Goal: Check status: Check status

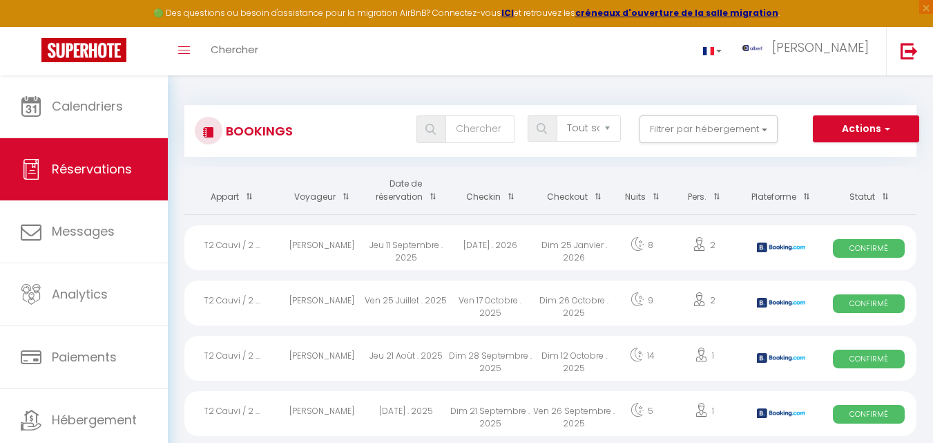
select select "not_cancelled"
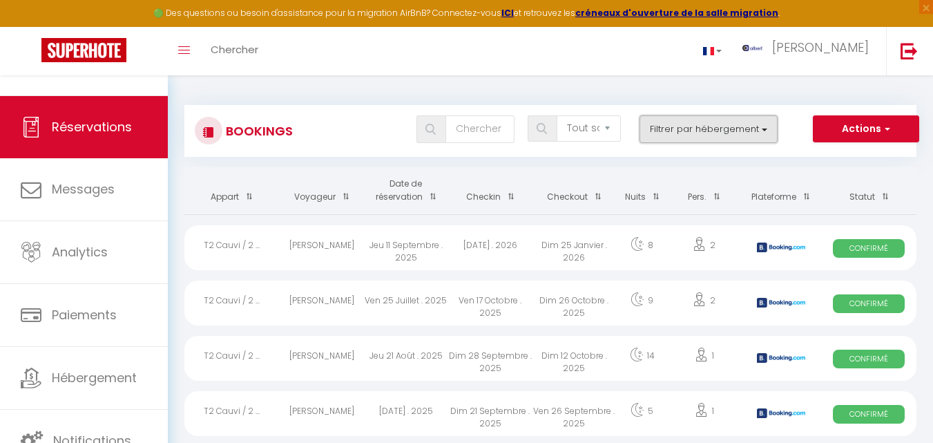
click at [774, 130] on button "Filtrer par hébergement" at bounding box center [709, 129] width 138 height 28
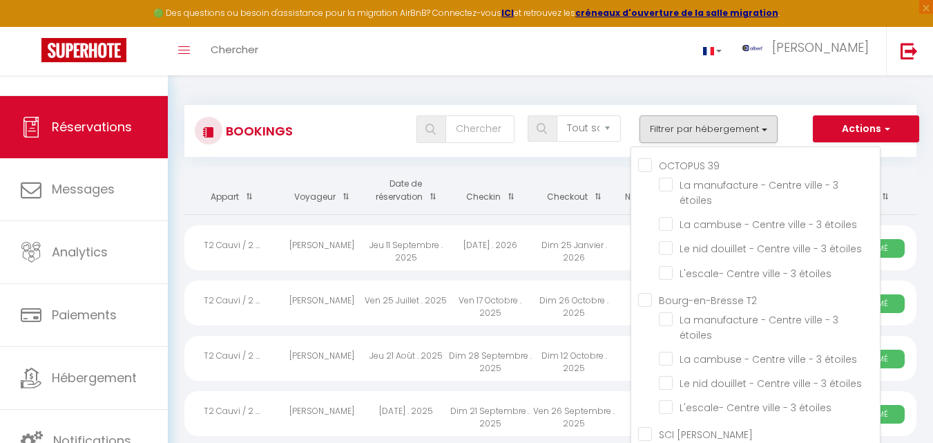
checkbox input "false"
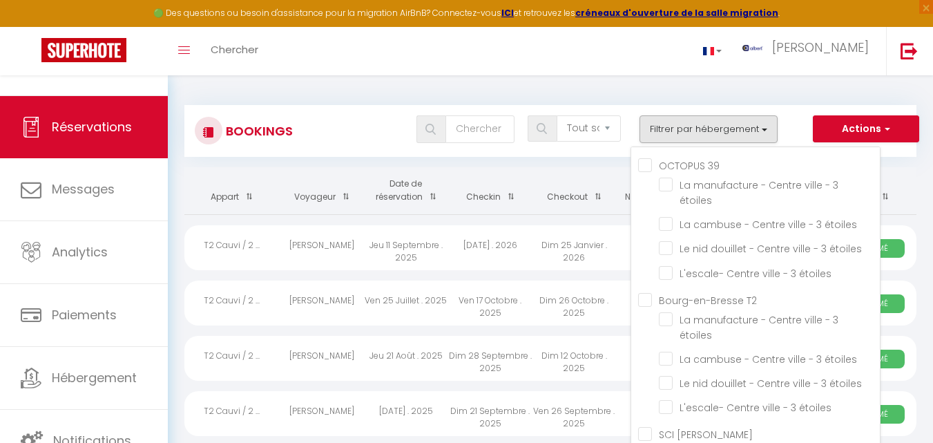
checkbox input "false"
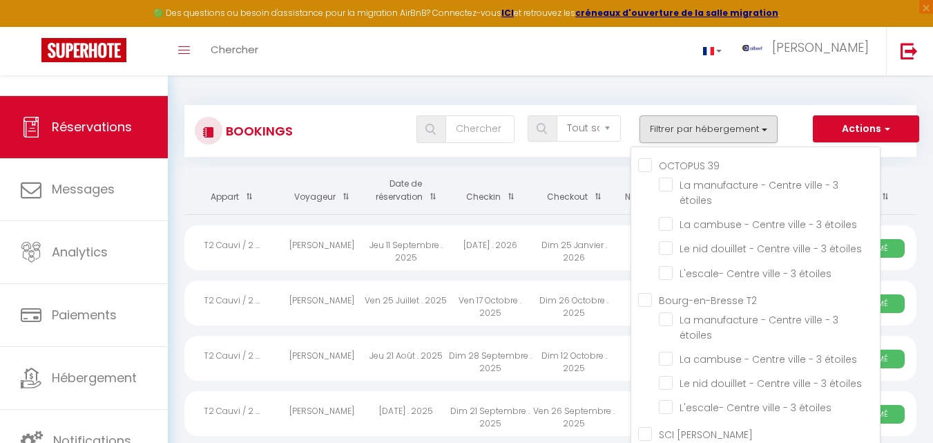
checkbox input "false"
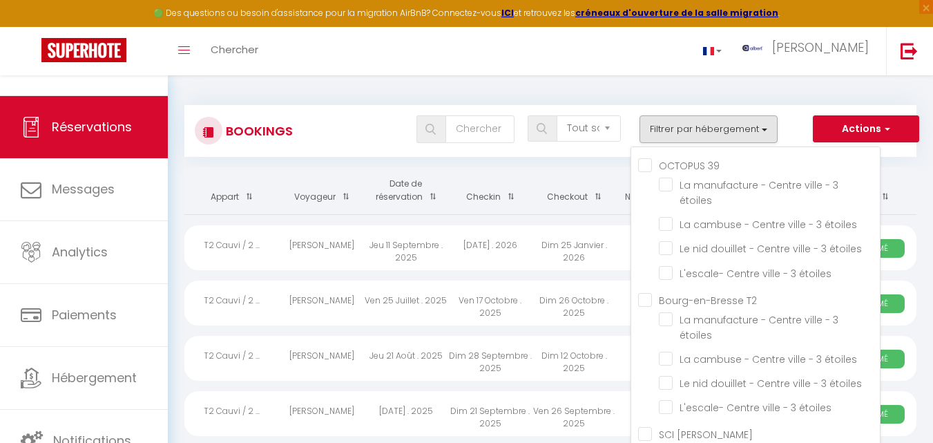
checkbox input "false"
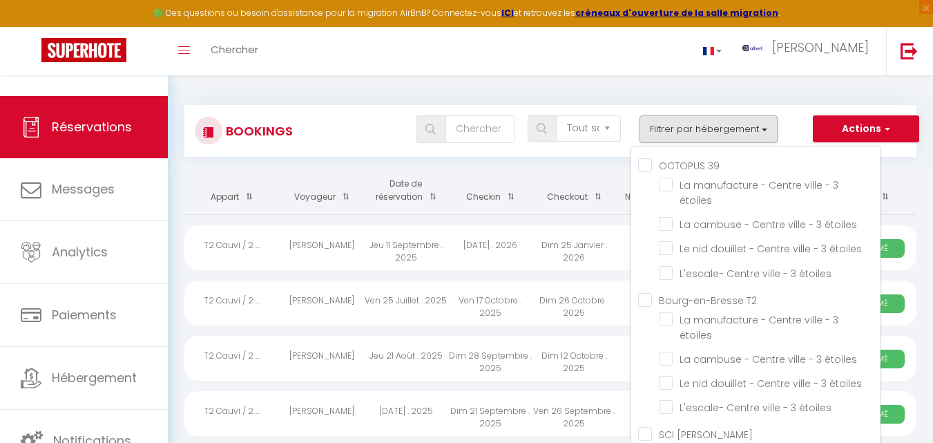
checkbox input "false"
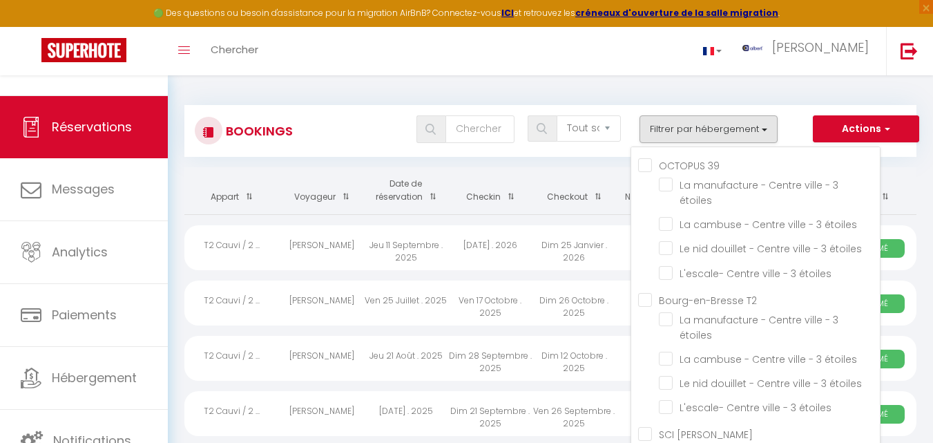
checkbox input "false"
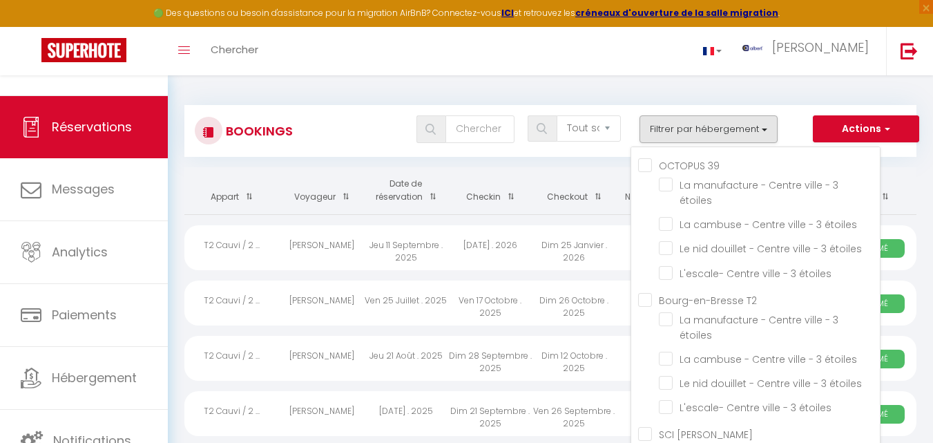
checkbox input "false"
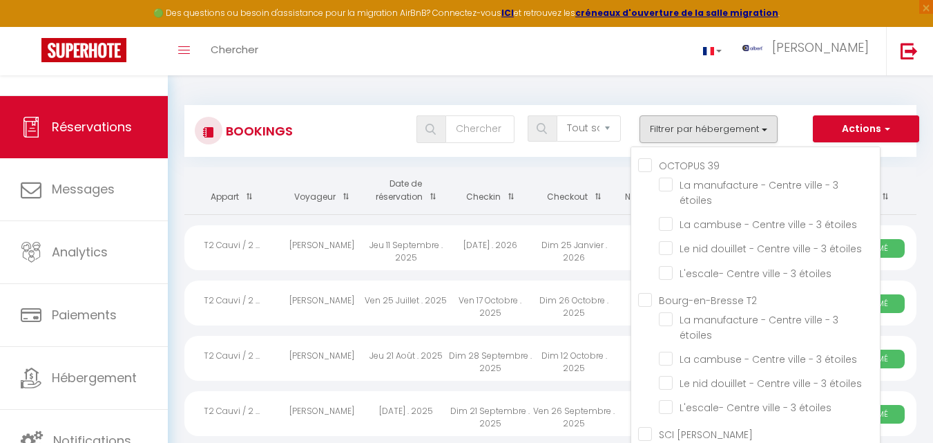
checkbox input "false"
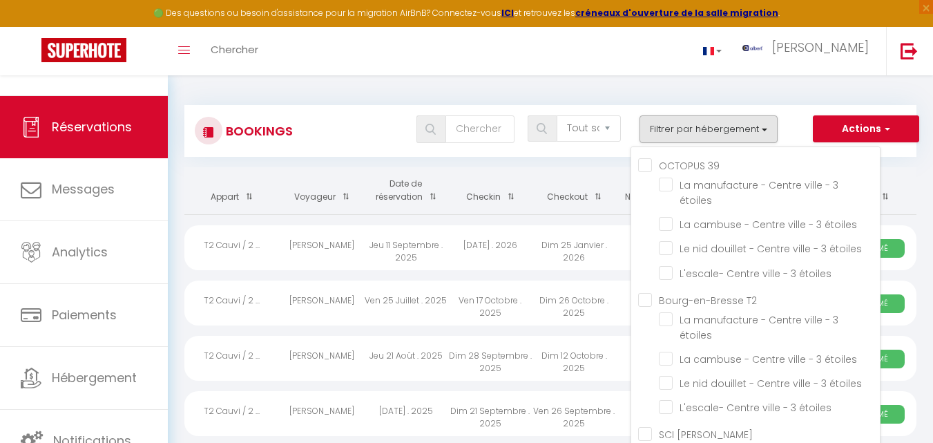
checkbox input "false"
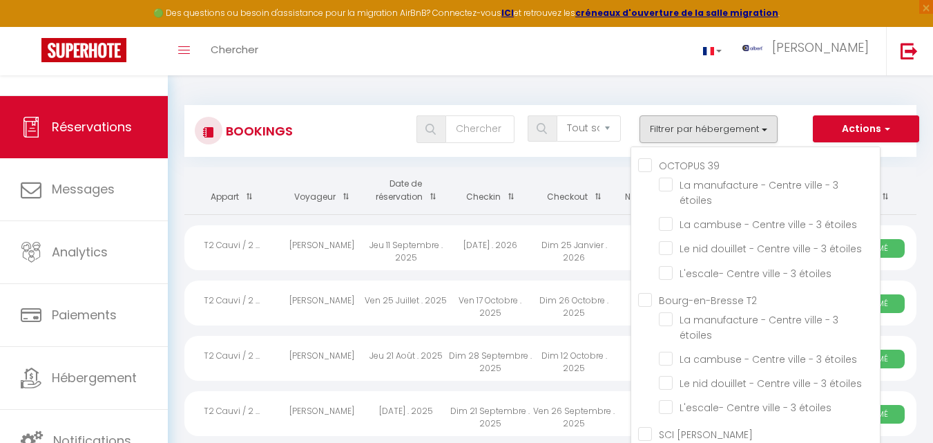
checkbox input "false"
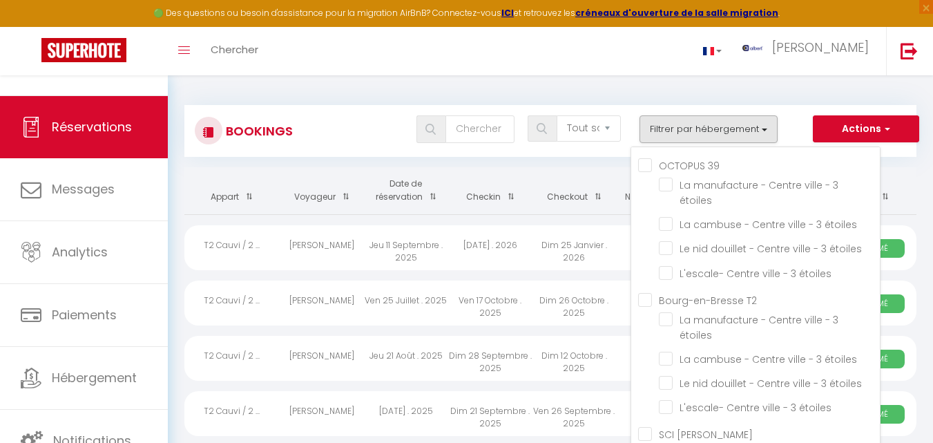
checkbox input "false"
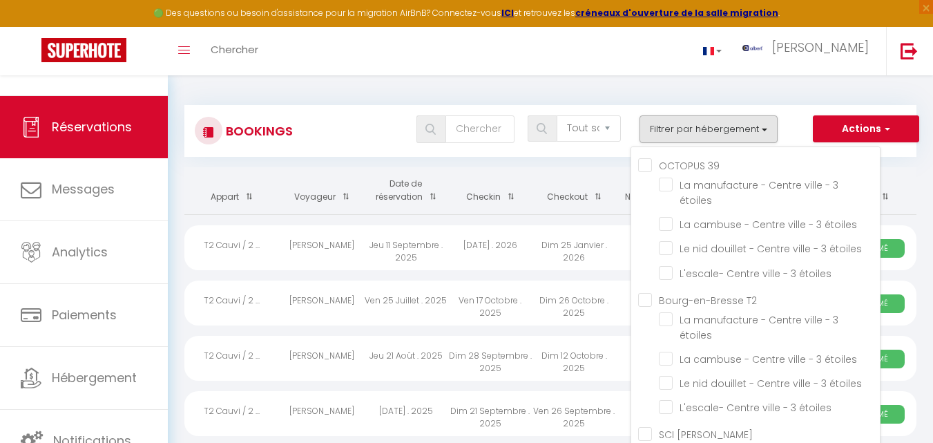
checkbox input "false"
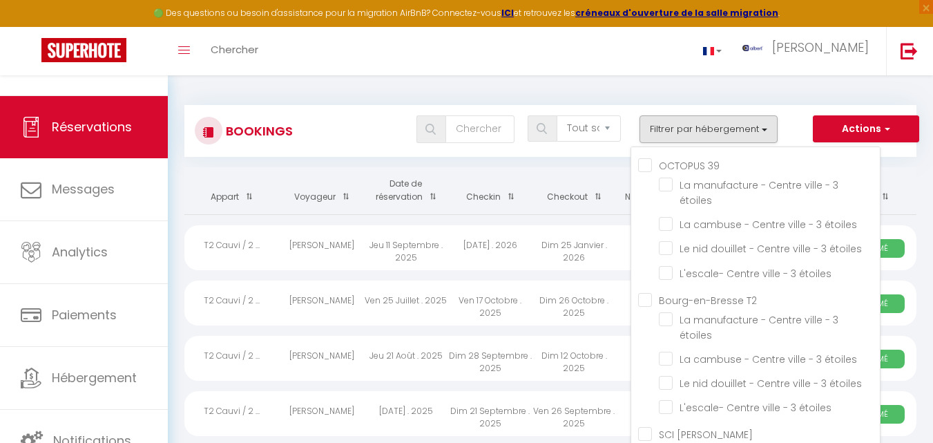
checkbox input "false"
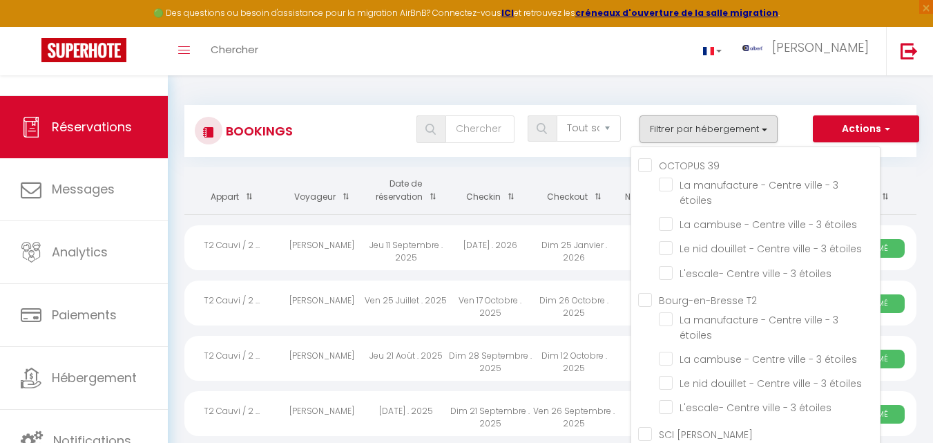
checkbox input "false"
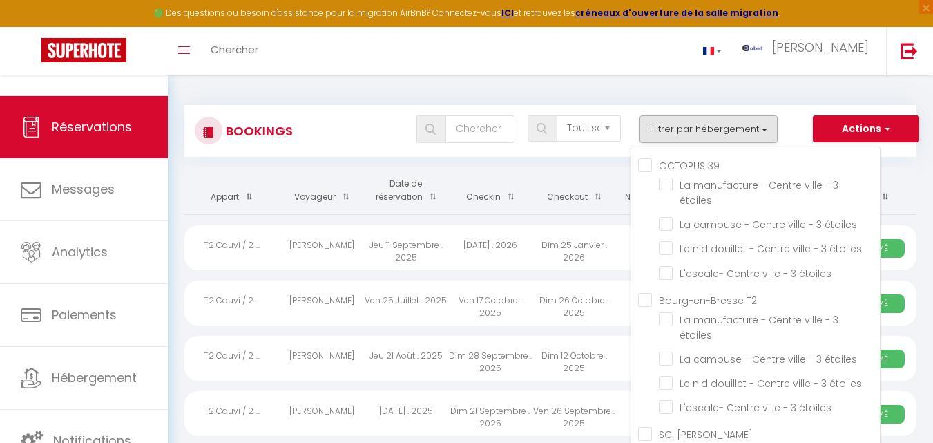
checkbox input "false"
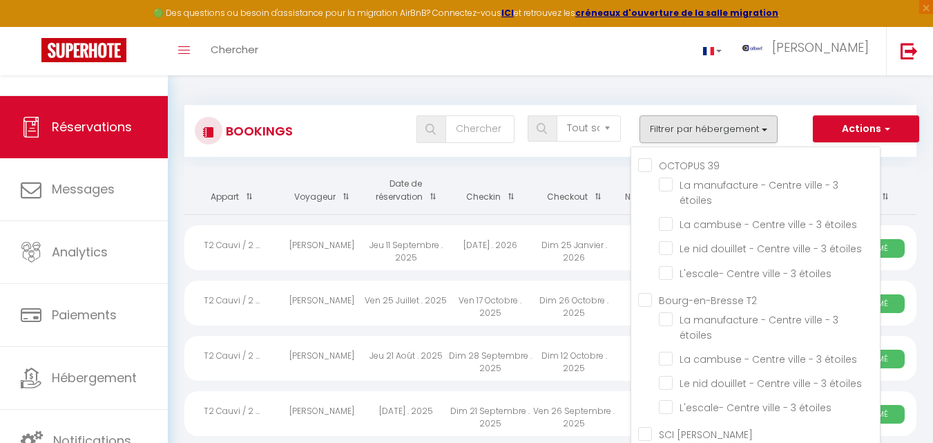
checkbox input "false"
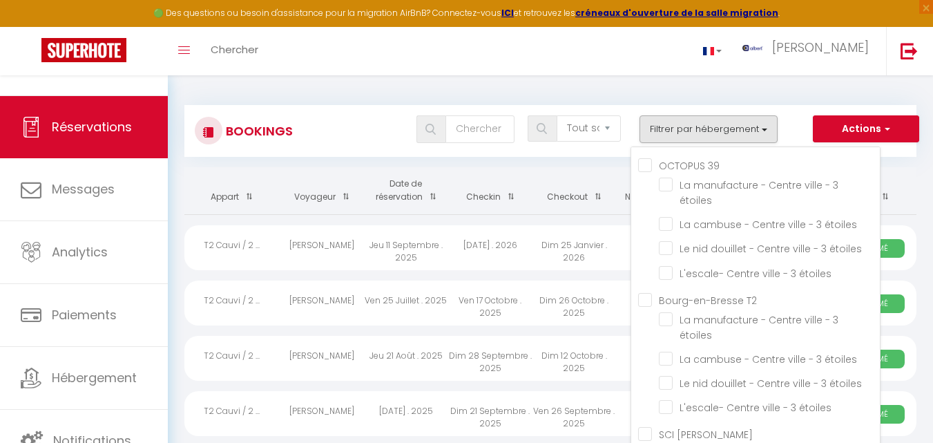
checkbox input "false"
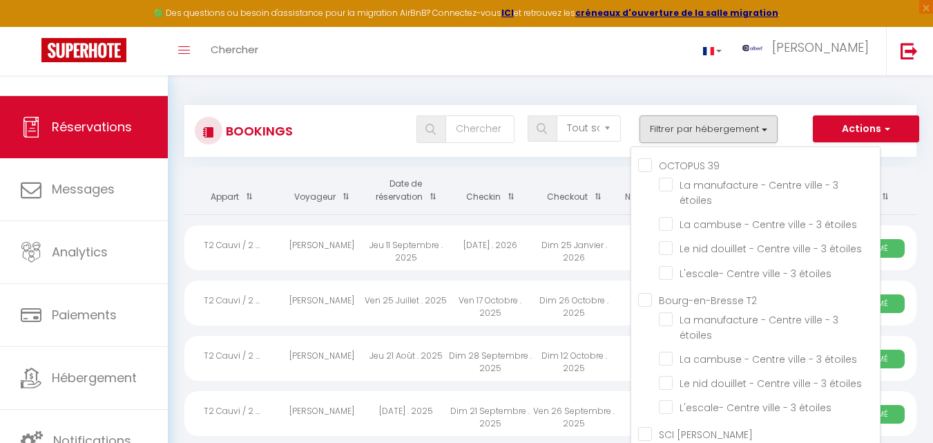
checkbox input "false"
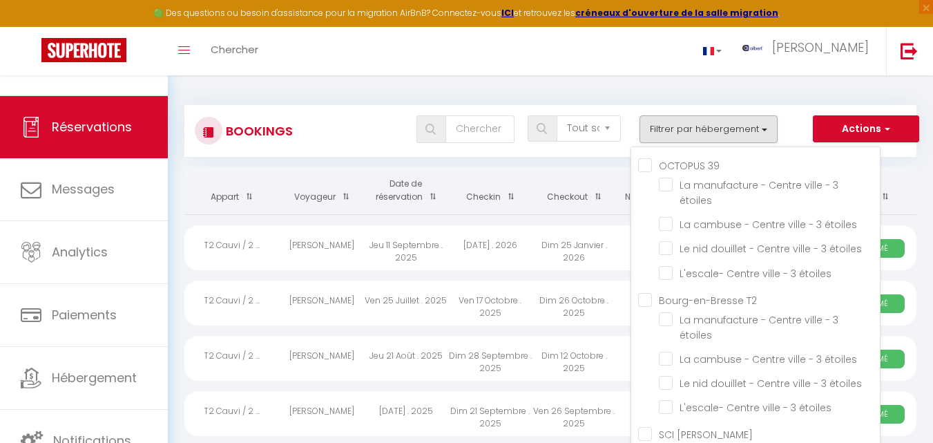
checkbox input "false"
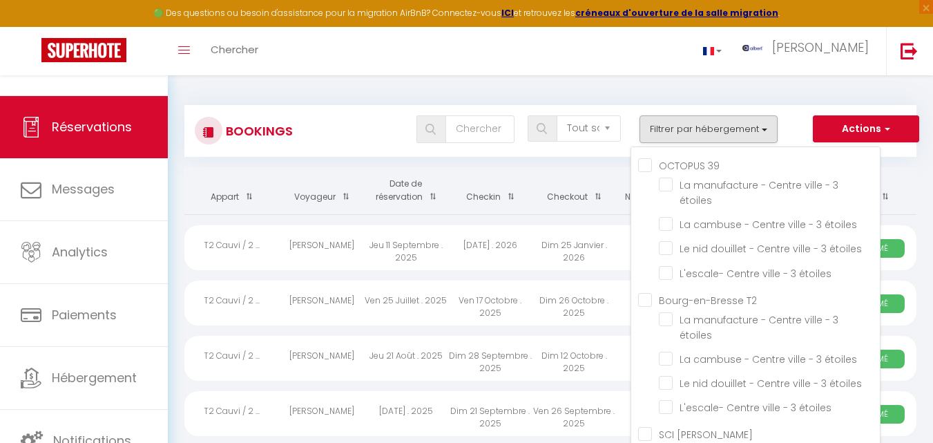
checkbox input "false"
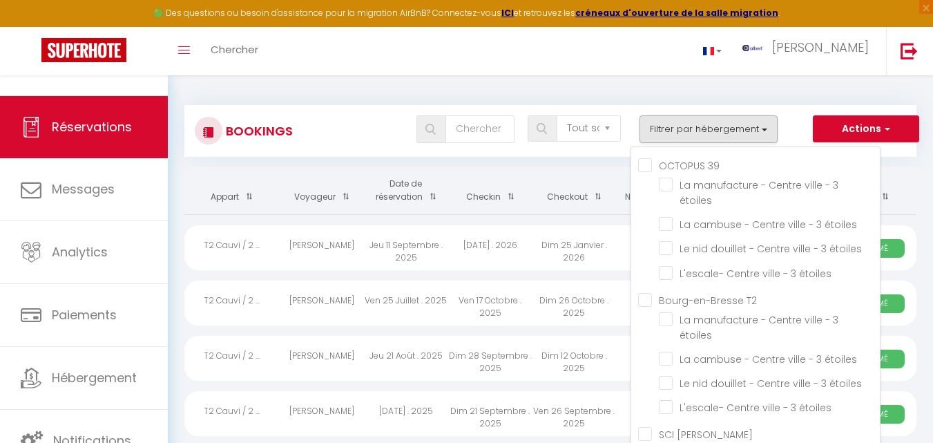
checkbox input "false"
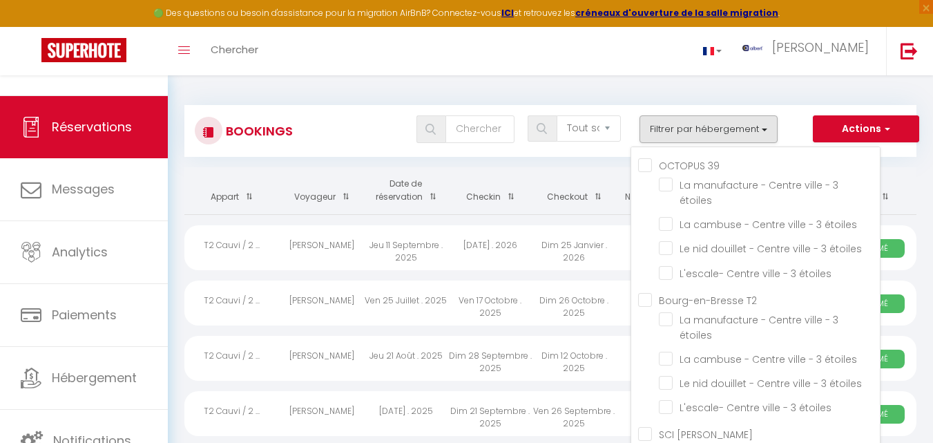
checkbox input "false"
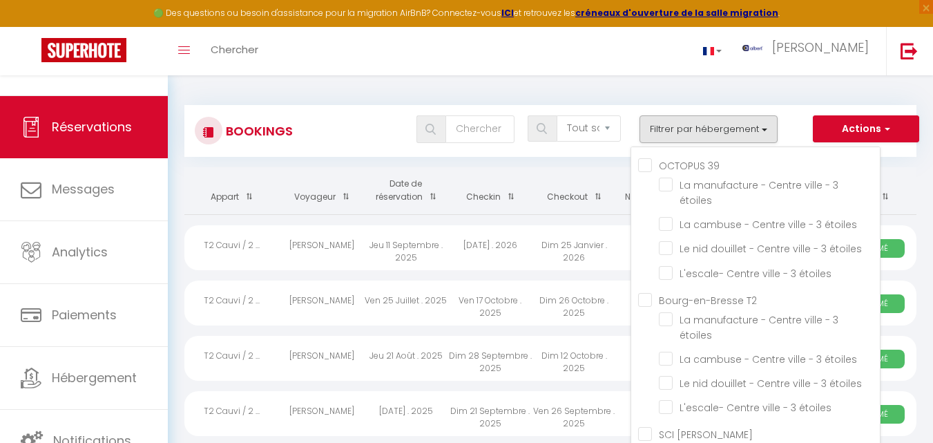
checkbox input "false"
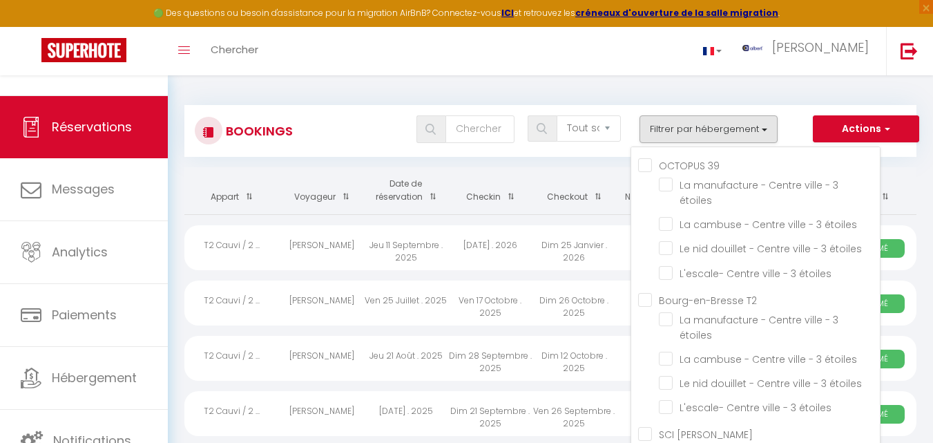
checkbox input "false"
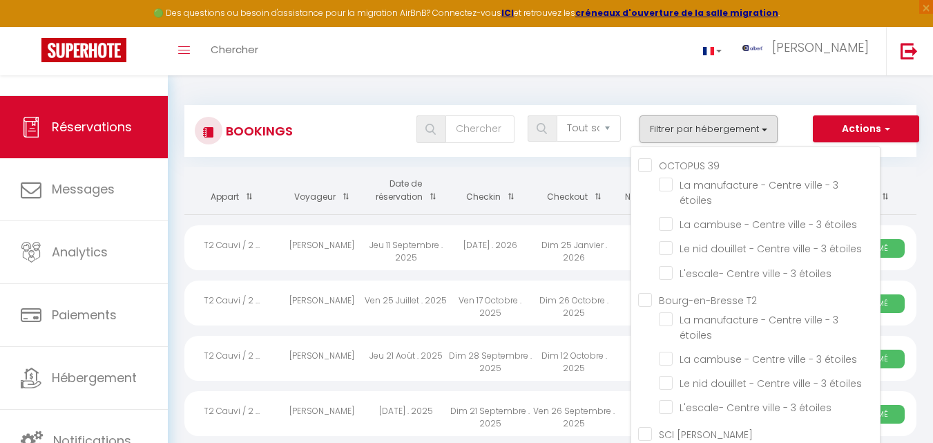
checkbox input "false"
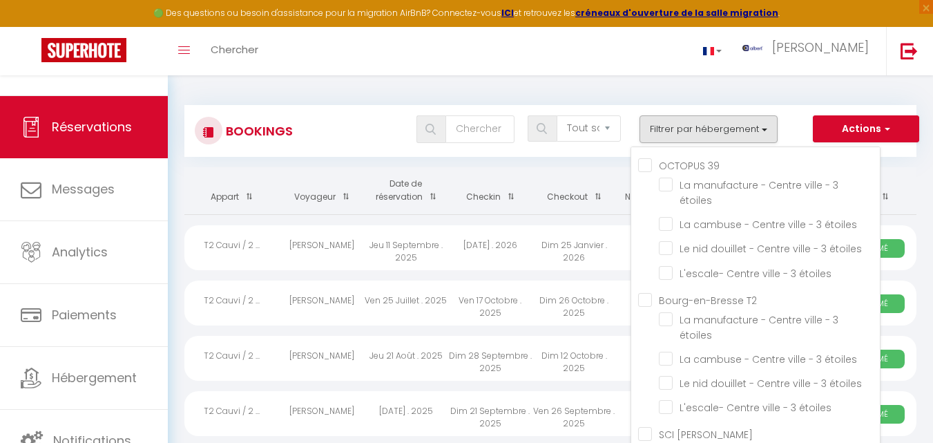
checkbox input "false"
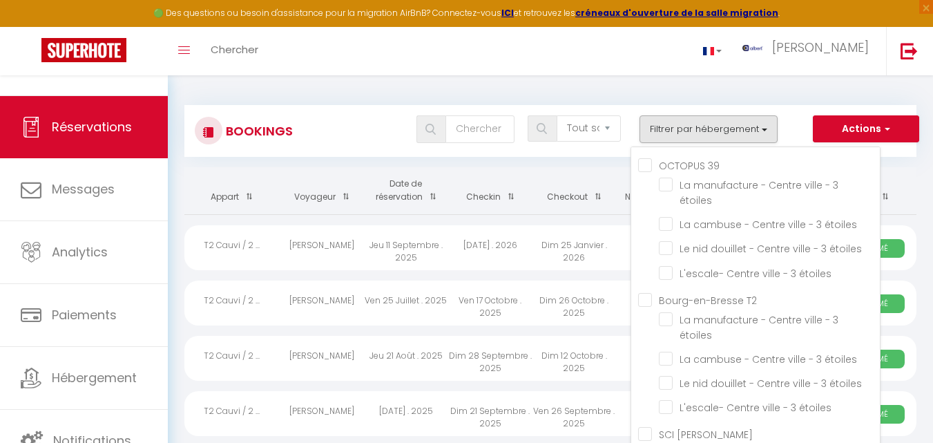
checkbox input "false"
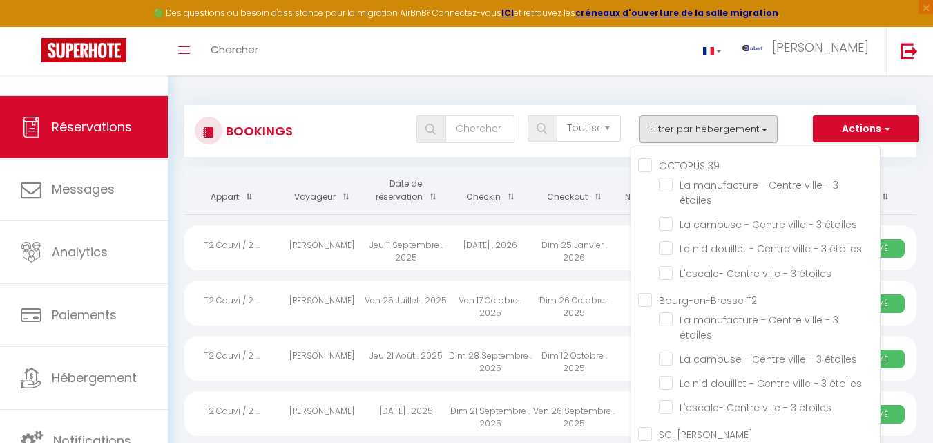
checkbox input "false"
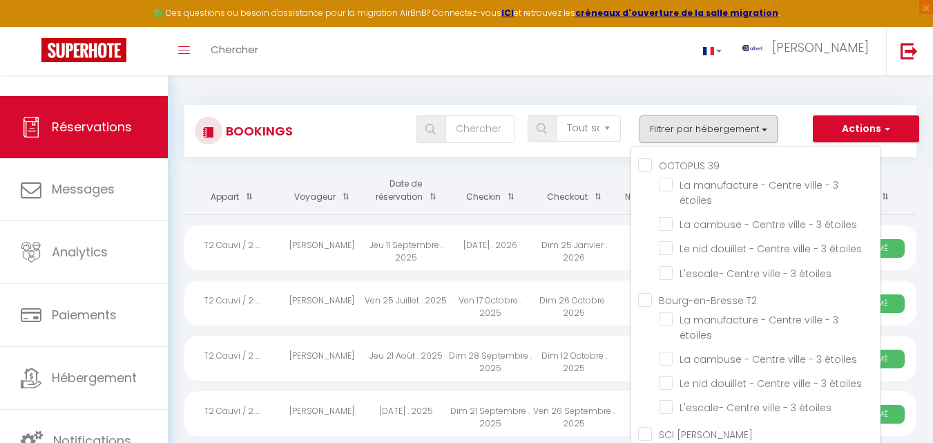
checkbox input "false"
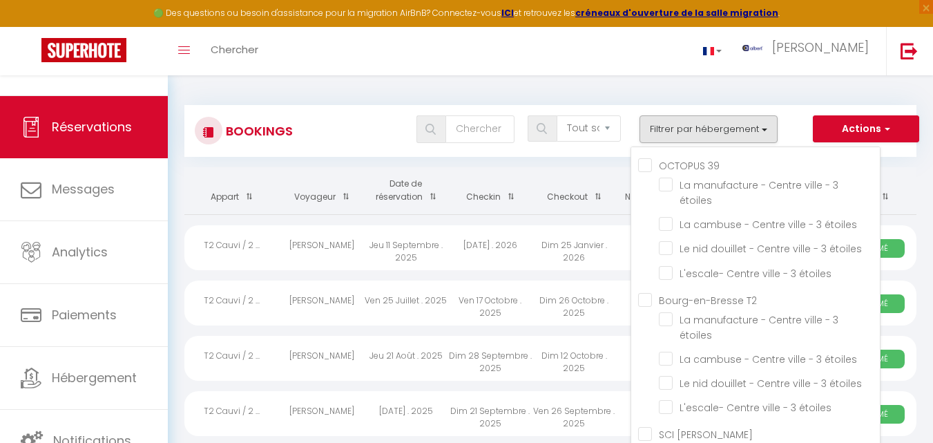
checkbox input "false"
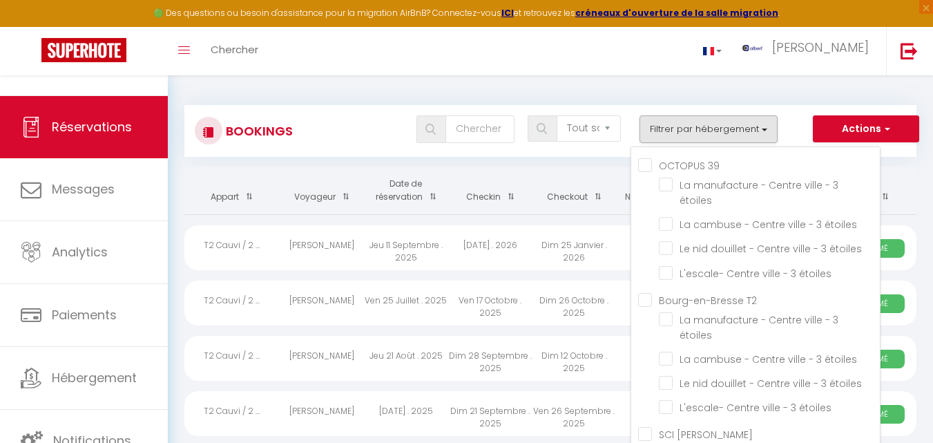
checkbox input "false"
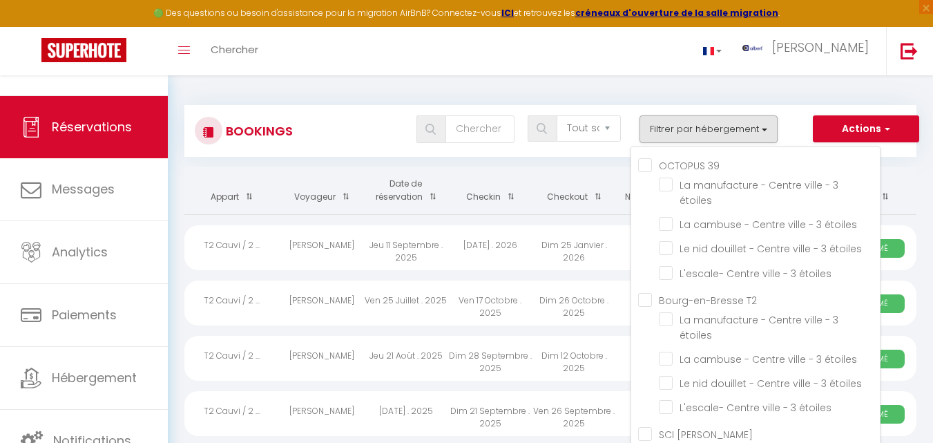
checkbox input "false"
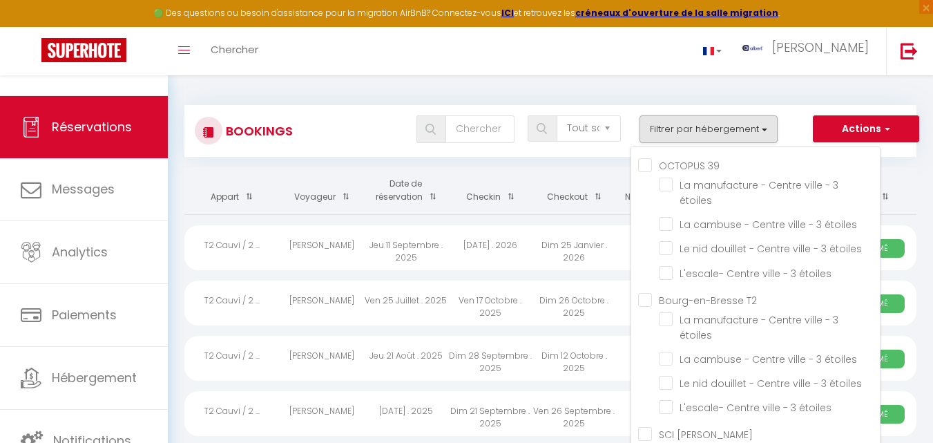
checkbox input "false"
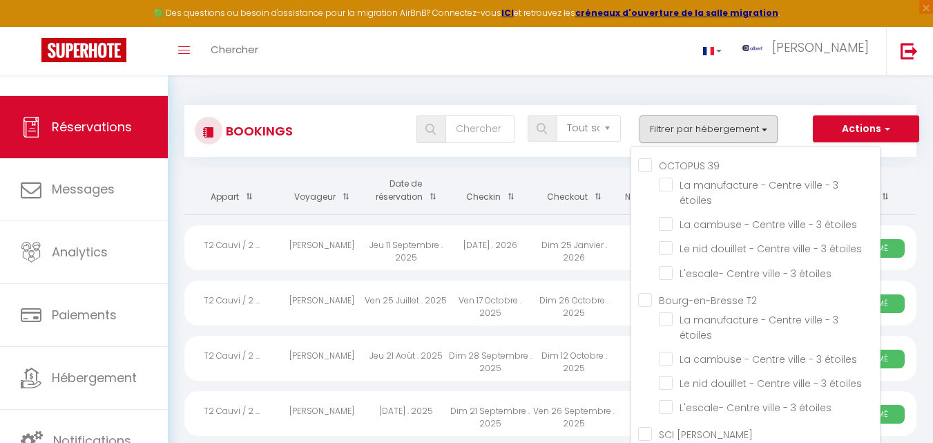
checkbox input "false"
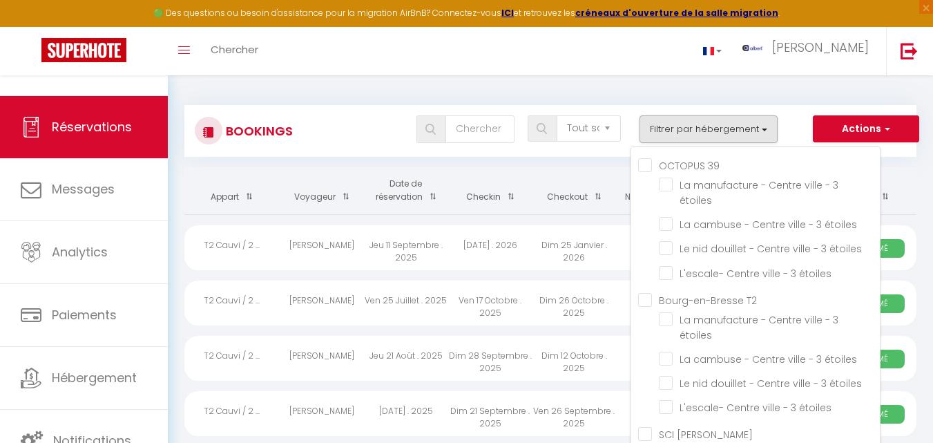
checkbox input "false"
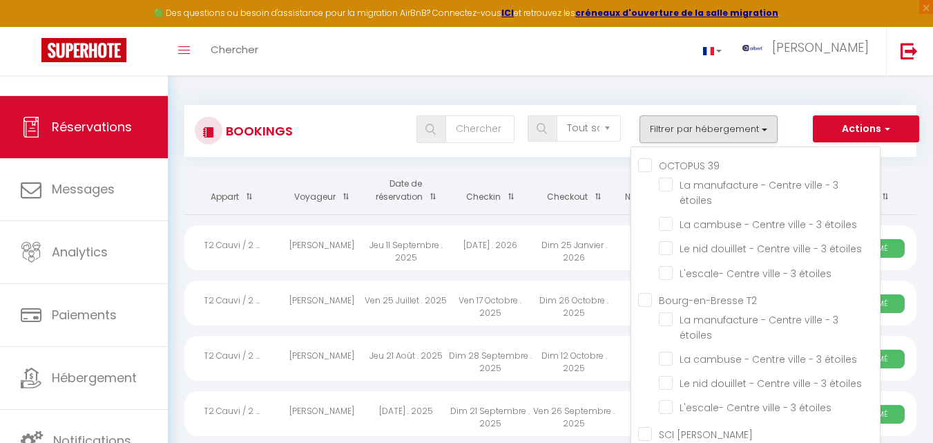
checkbox input "false"
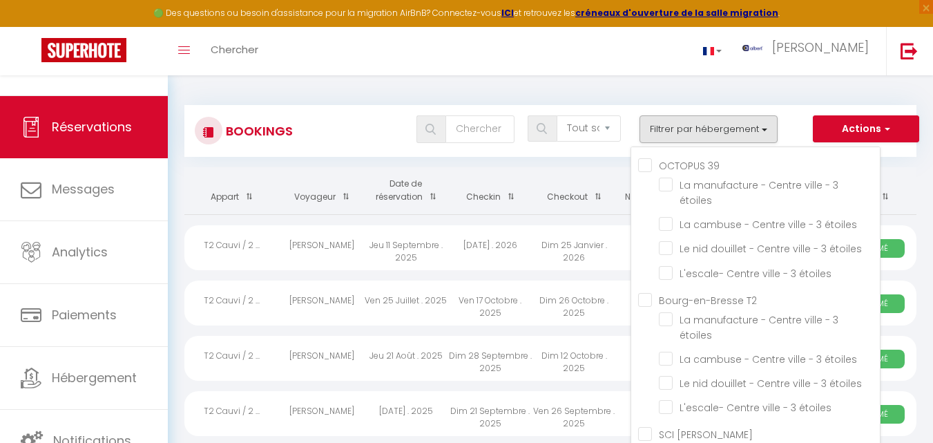
checkbox input "false"
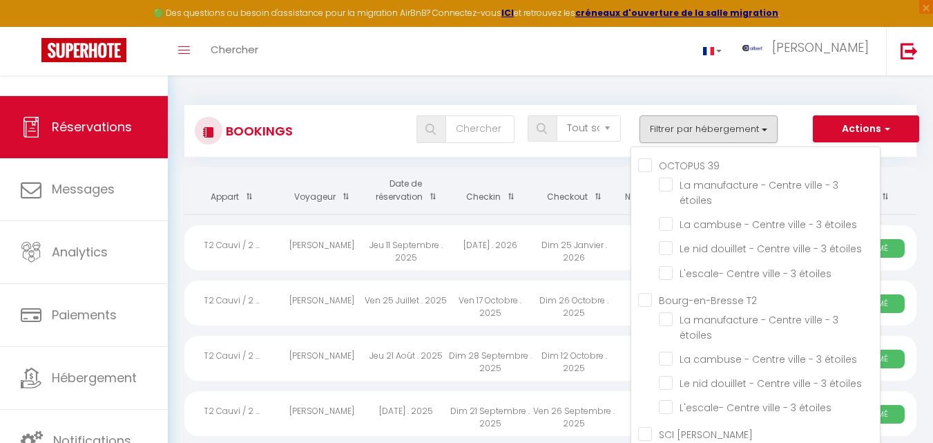
checkbox input "false"
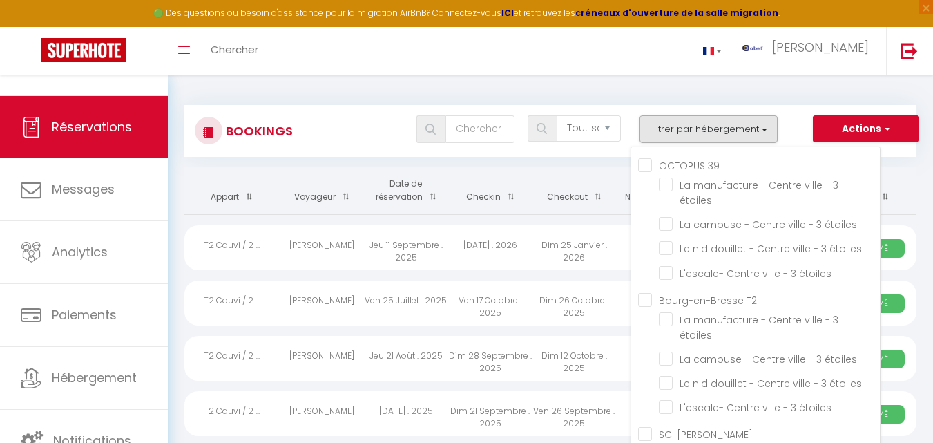
checkbox input "false"
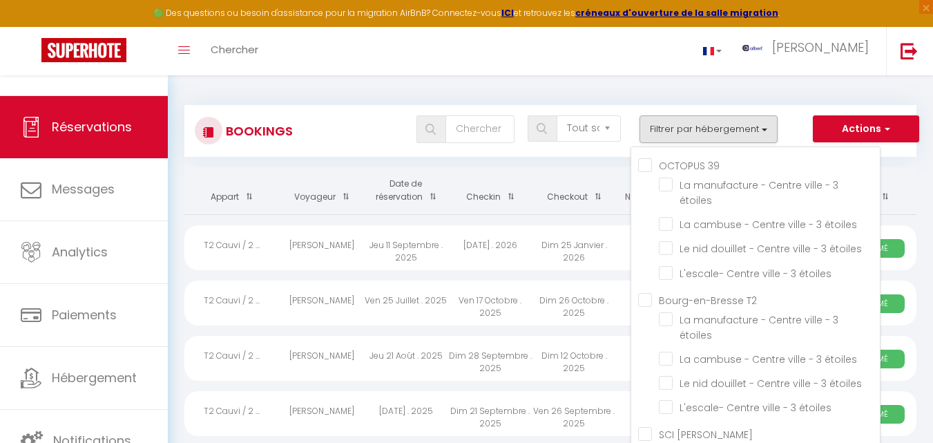
checkbox input "false"
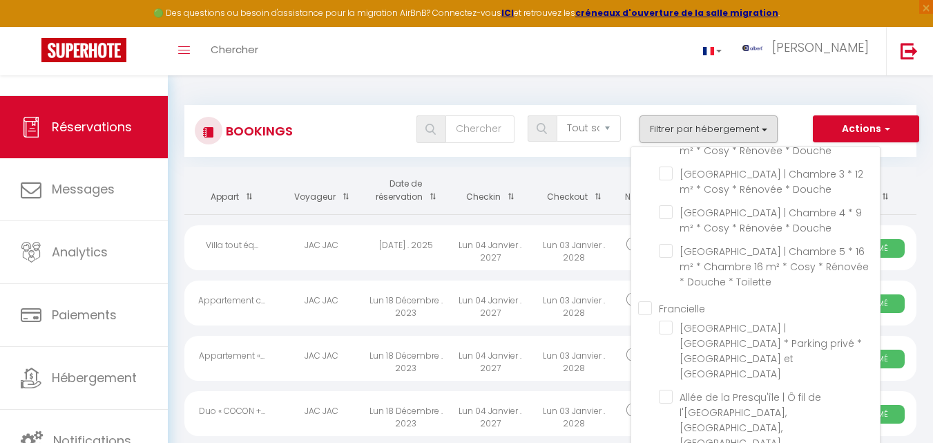
scroll to position [29675, 0]
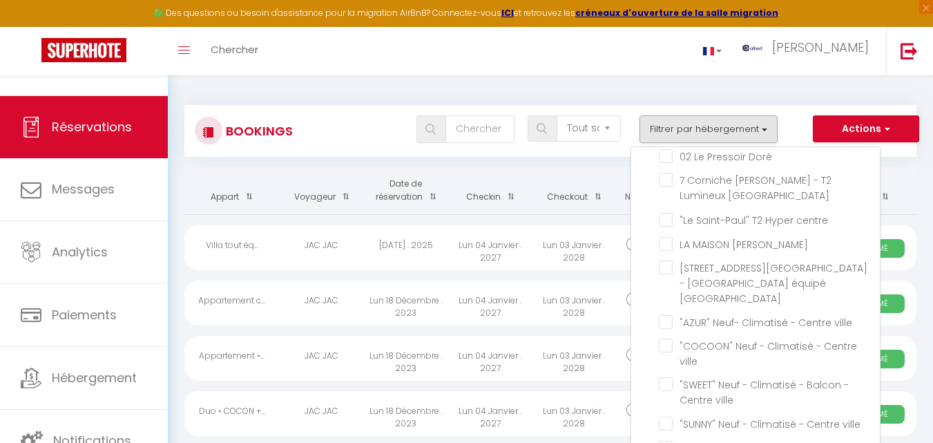
click at [356, 104] on div "Bookings Tous les statuts Annulé Confirmé Non Confirmé Tout sauf annulé No Show…" at bounding box center [550, 124] width 732 height 65
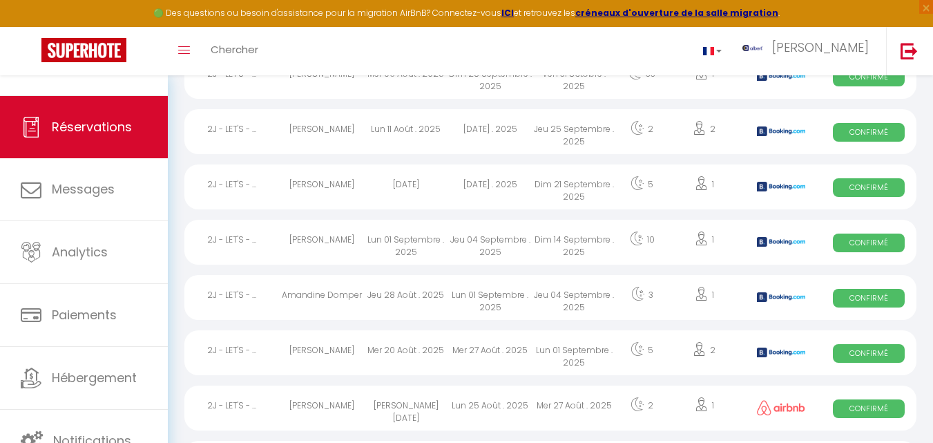
scroll to position [226, 0]
